Goal: Register for event/course

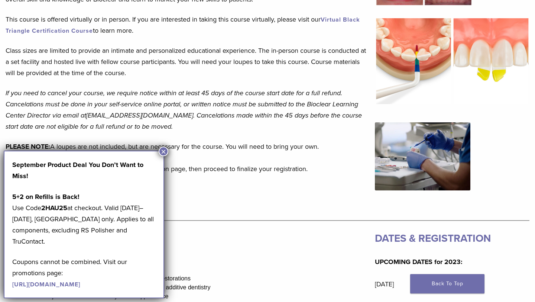
scroll to position [265, 0]
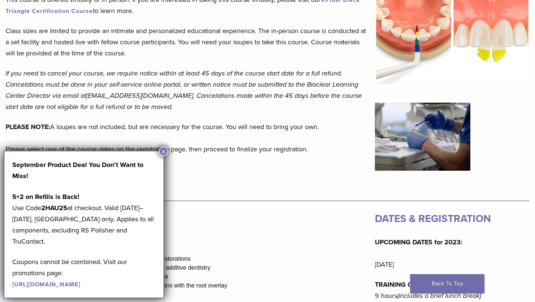
click at [163, 149] on button "×" at bounding box center [164, 151] width 10 height 10
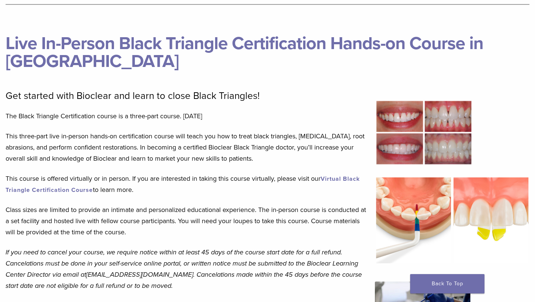
scroll to position [0, 0]
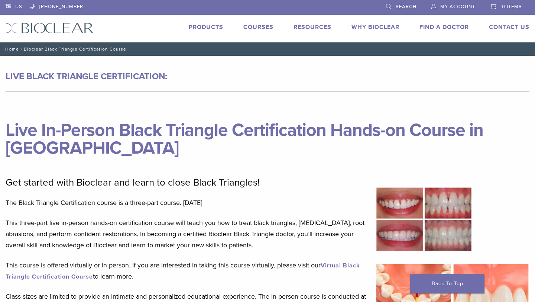
click at [253, 28] on link "Courses" at bounding box center [258, 26] width 30 height 7
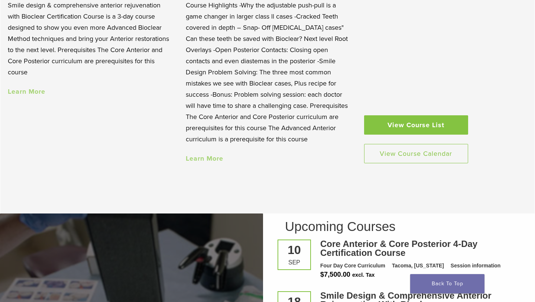
scroll to position [792, 0]
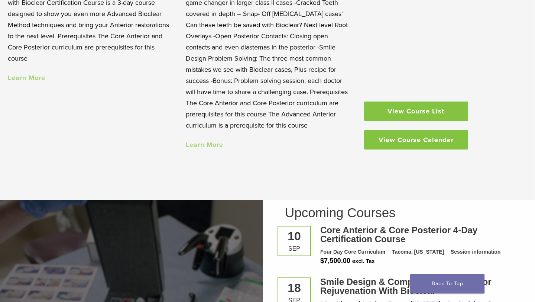
click at [407, 140] on link "View Course Calendar" at bounding box center [416, 139] width 104 height 19
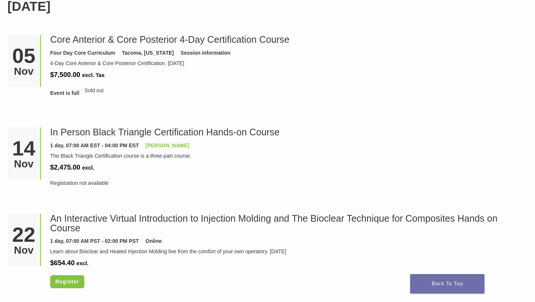
scroll to position [854, 0]
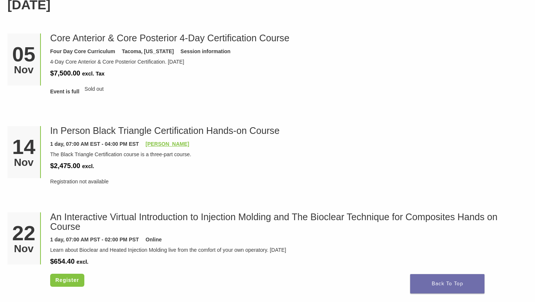
click at [157, 143] on link "[PERSON_NAME]" at bounding box center [167, 144] width 43 height 6
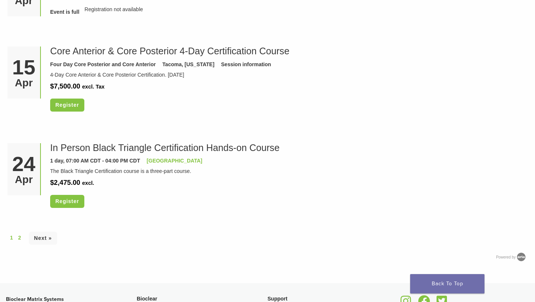
scroll to position [2070, 0]
click at [162, 157] on link "Orange Beach" at bounding box center [175, 160] width 56 height 6
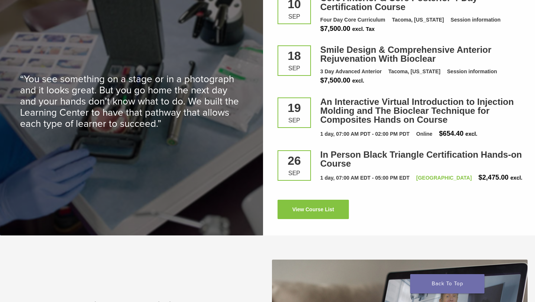
scroll to position [1029, 0]
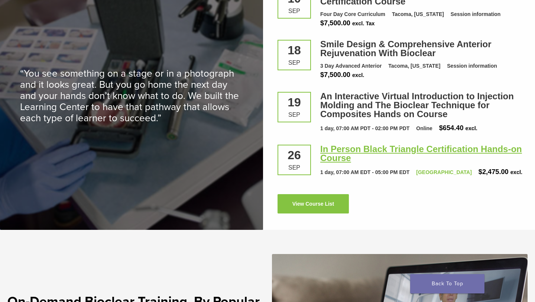
click at [356, 148] on link "In Person Black Triangle Certification Hands-on Course" at bounding box center [421, 153] width 202 height 19
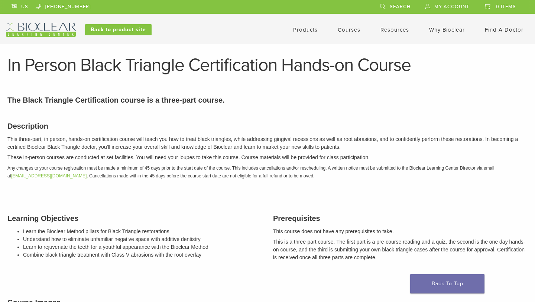
click at [57, 176] on link "education@bioclearmatrix.com" at bounding box center [48, 175] width 75 height 5
click at [44, 177] on link "[EMAIL_ADDRESS][DOMAIN_NAME]" at bounding box center [48, 175] width 75 height 5
drag, startPoint x: 77, startPoint y: 176, endPoint x: 13, endPoint y: 177, distance: 64.6
click at [13, 177] on em "Any changes to your course registration must be made a minimum of 45 days prior…" at bounding box center [250, 171] width 486 height 13
copy em "education@bioclearmatrix.com ."
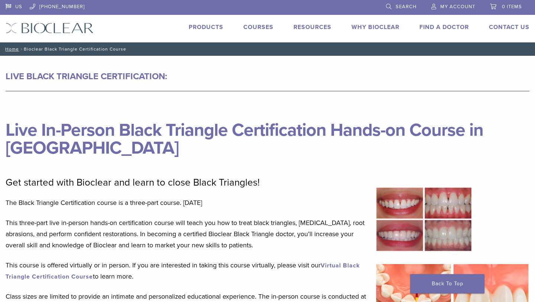
click at [253, 25] on link "Courses" at bounding box center [258, 26] width 30 height 7
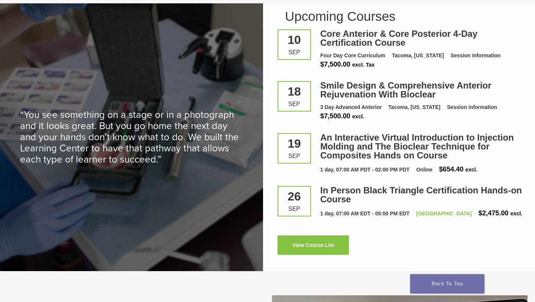
scroll to position [993, 0]
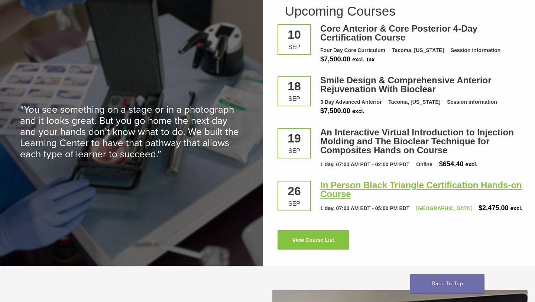
click at [338, 183] on link "In Person Black Triangle Certification Hands-on Course" at bounding box center [421, 189] width 202 height 19
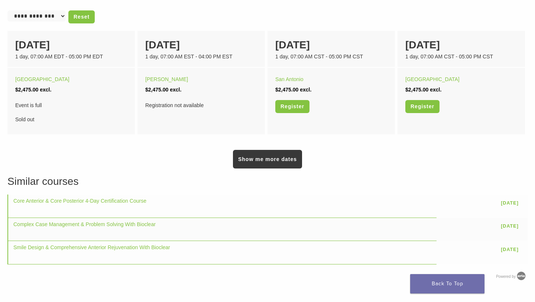
scroll to position [501, 0]
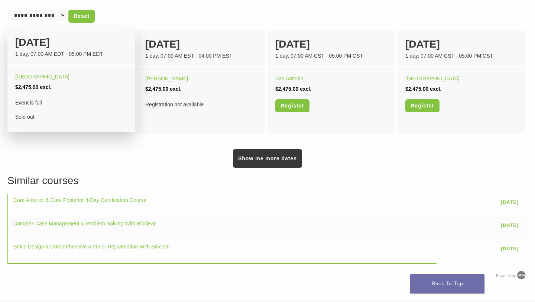
click at [64, 46] on div "26 September" at bounding box center [71, 43] width 112 height 16
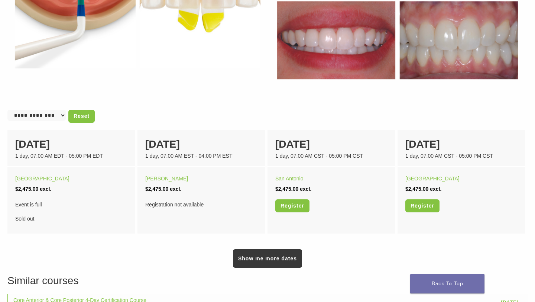
scroll to position [402, 0]
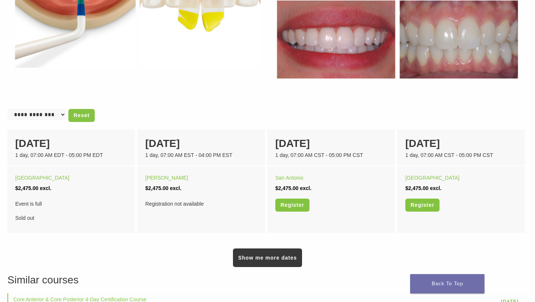
click at [56, 116] on select "**********" at bounding box center [36, 114] width 58 height 11
select select "******"
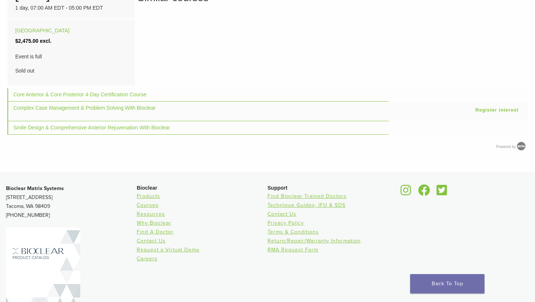
scroll to position [555, 0]
